Goal: Task Accomplishment & Management: Manage account settings

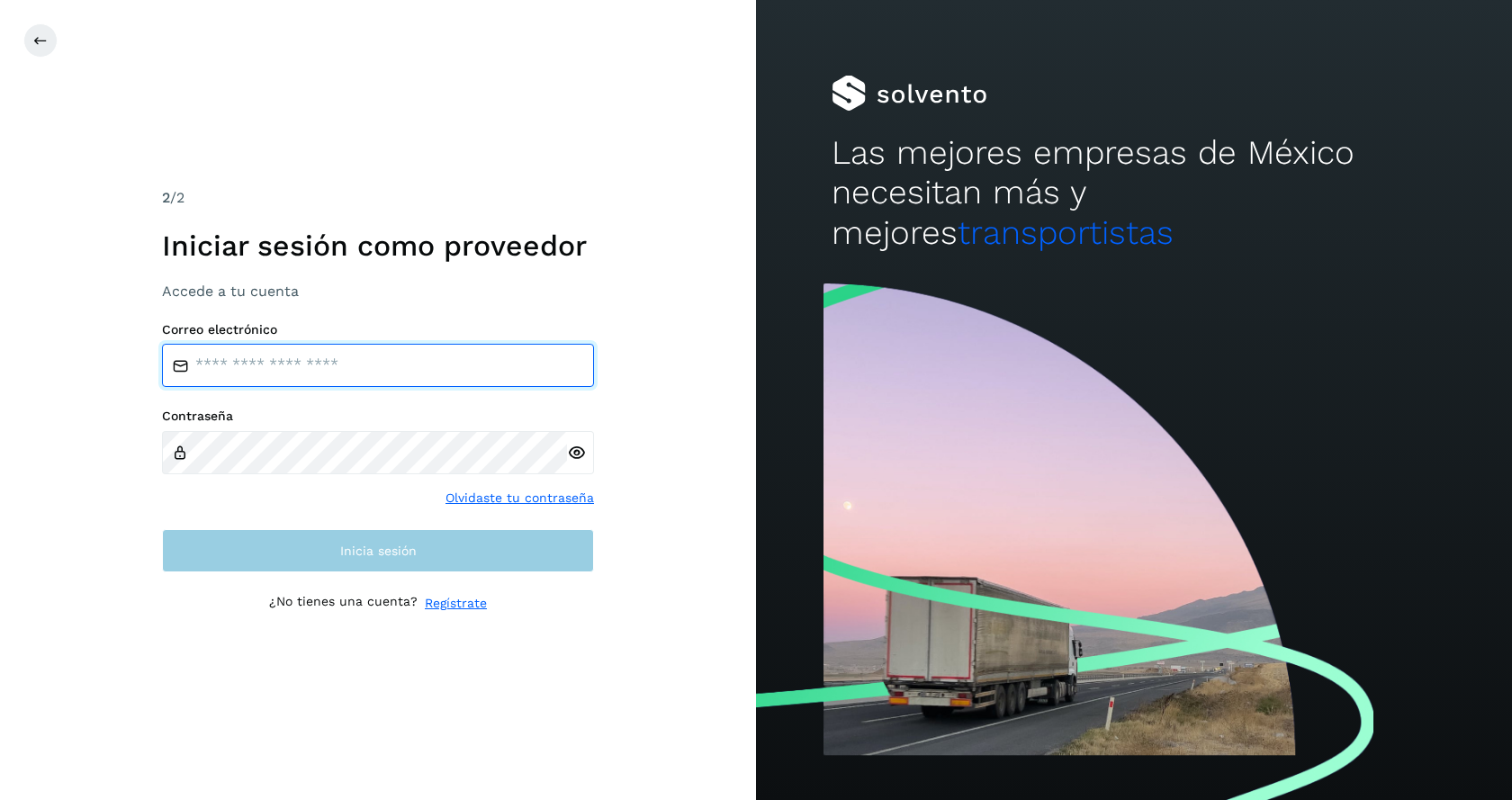
type input "**********"
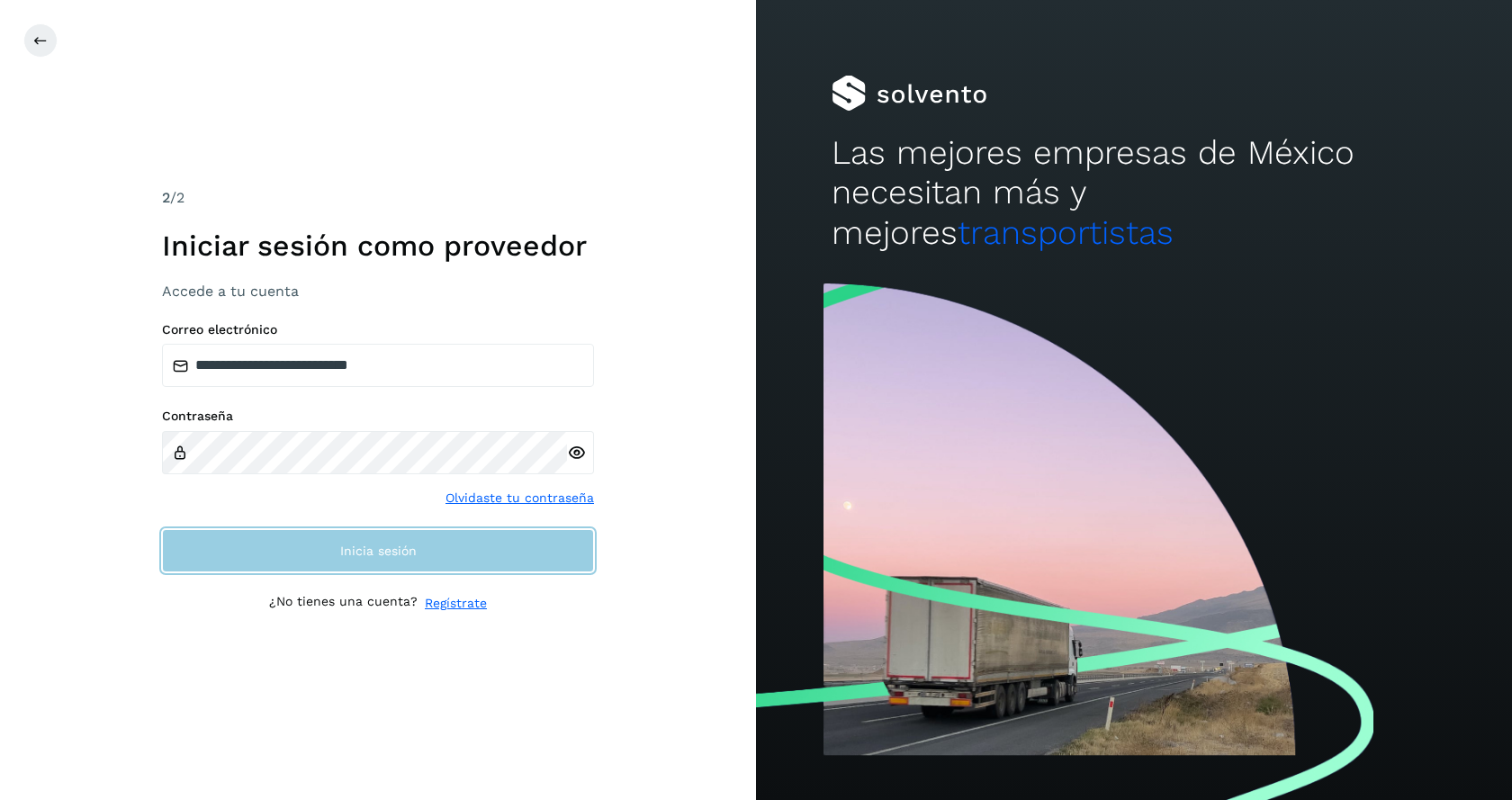
click at [393, 551] on span "Inicia sesión" at bounding box center [379, 550] width 77 height 12
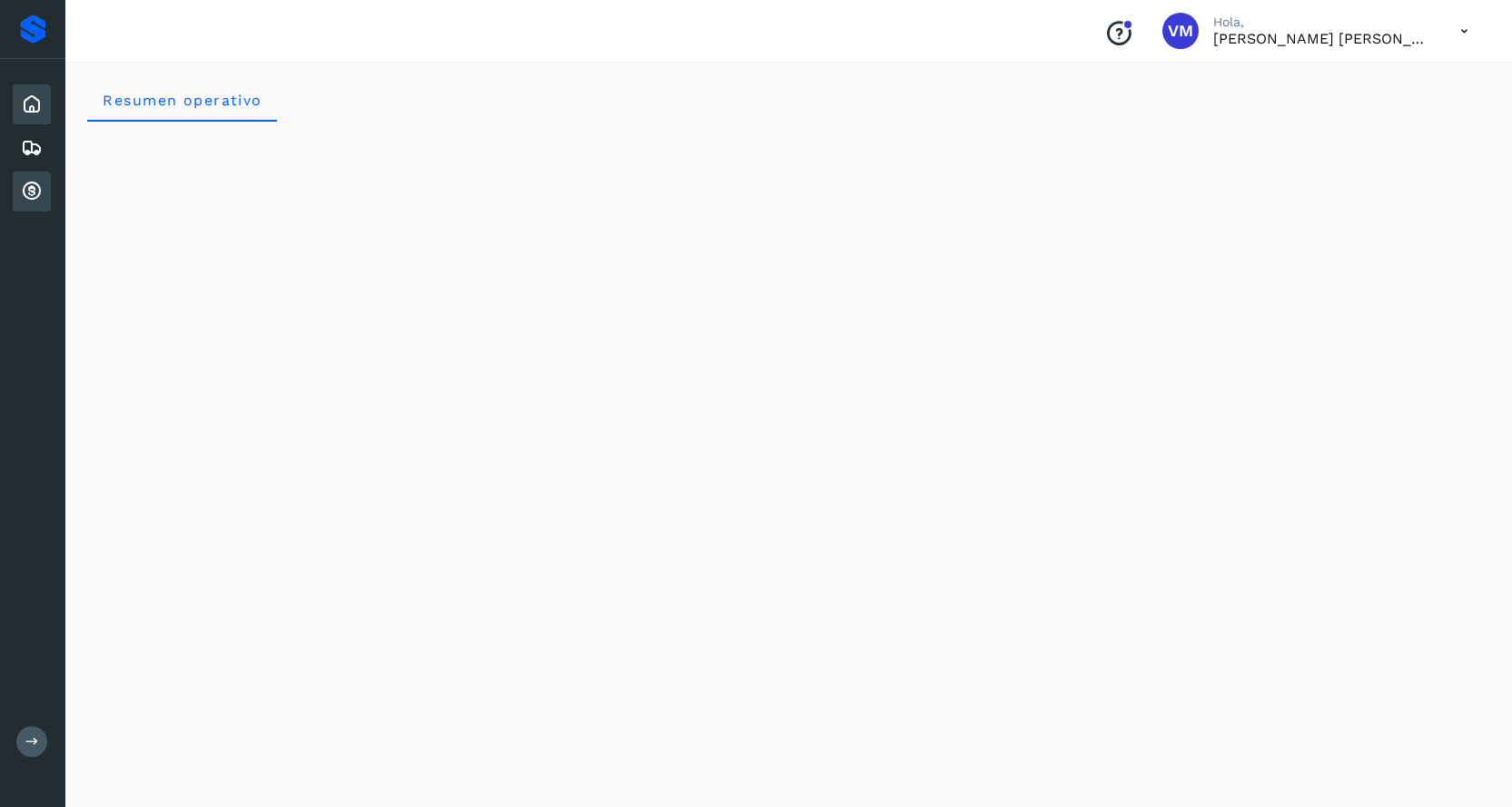
click at [26, 193] on icon at bounding box center [31, 191] width 22 height 22
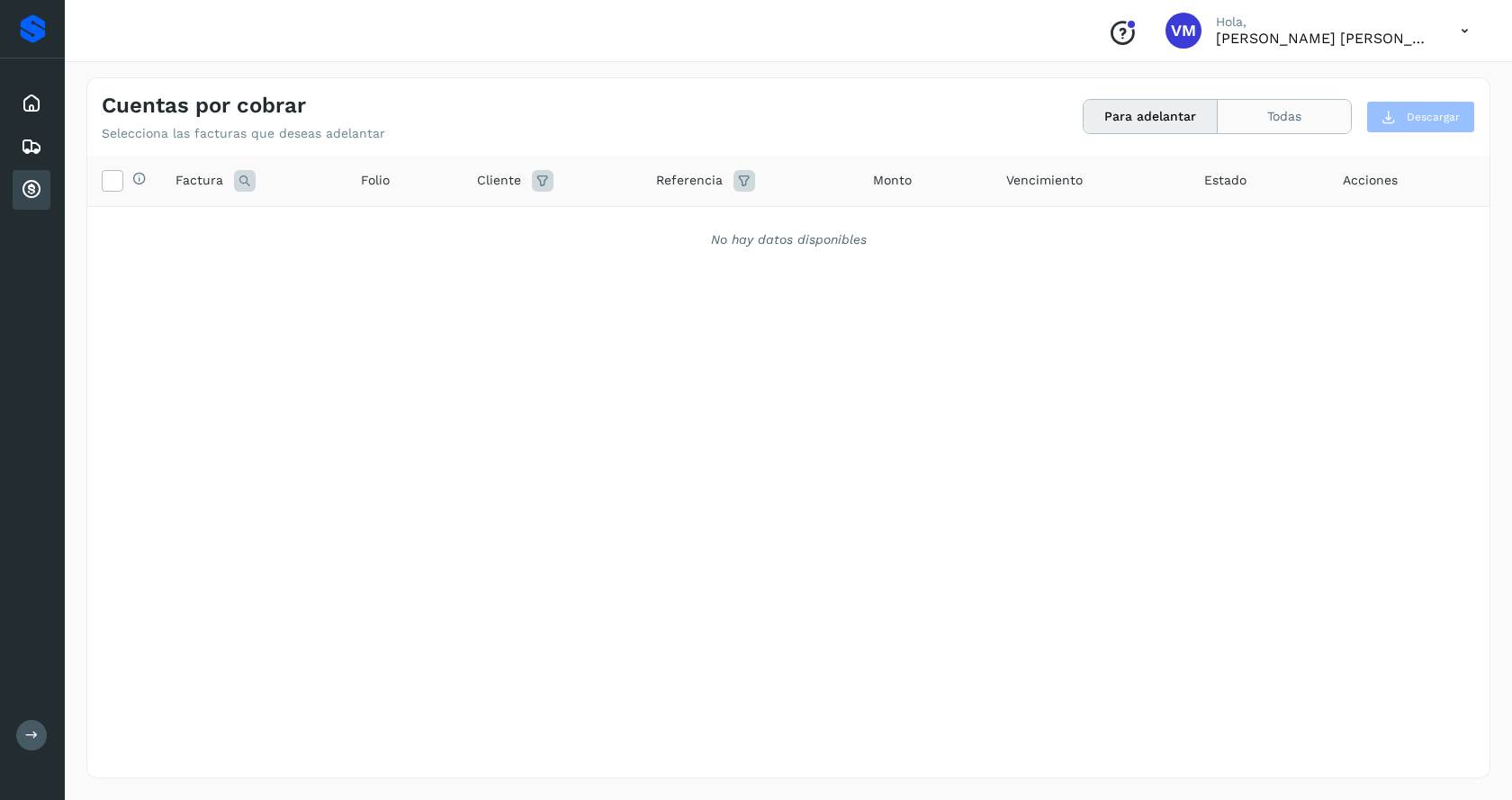
click at [1296, 112] on button "Todas" at bounding box center [1284, 117] width 133 height 34
